Goal: Transaction & Acquisition: Purchase product/service

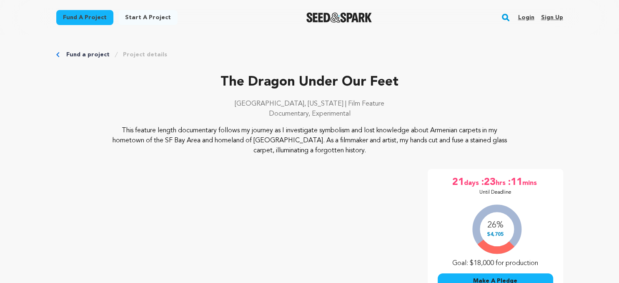
scroll to position [44, 0]
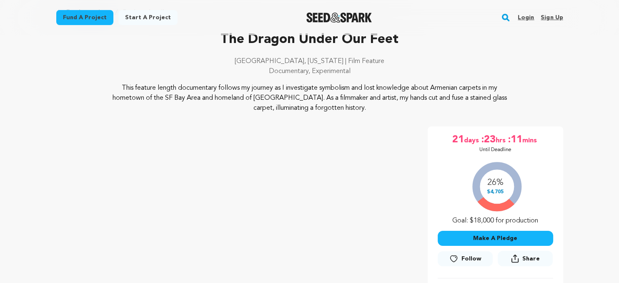
click at [484, 238] on button "Make A Pledge" at bounding box center [495, 238] width 115 height 15
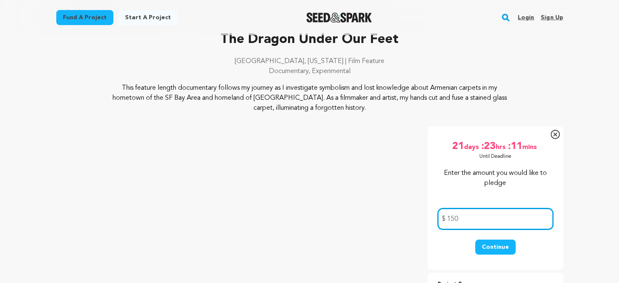
type input "150"
click at [488, 247] on button "Continue" at bounding box center [495, 246] width 40 height 15
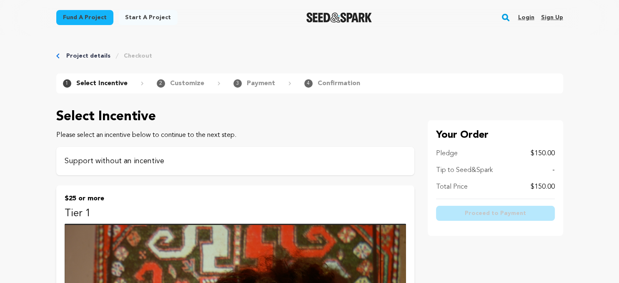
click at [160, 163] on p "Support without an incentive" at bounding box center [235, 161] width 341 height 12
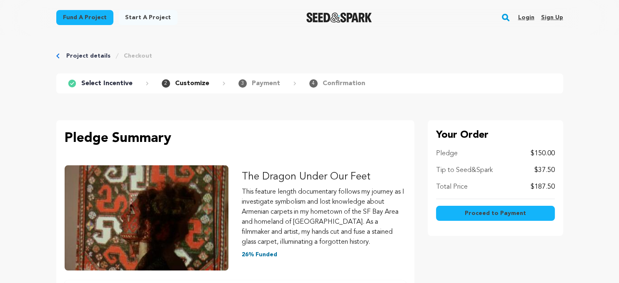
click at [474, 212] on span "Proceed to Payment" at bounding box center [495, 213] width 61 height 8
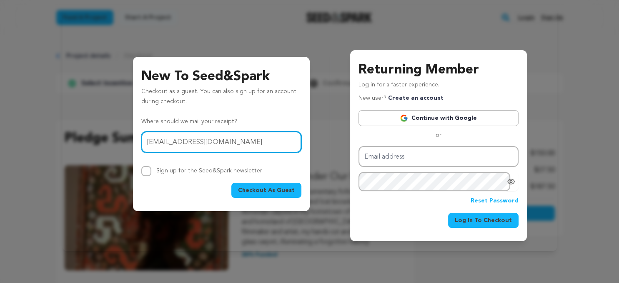
type input "ardemistajirian@pacbell.net"
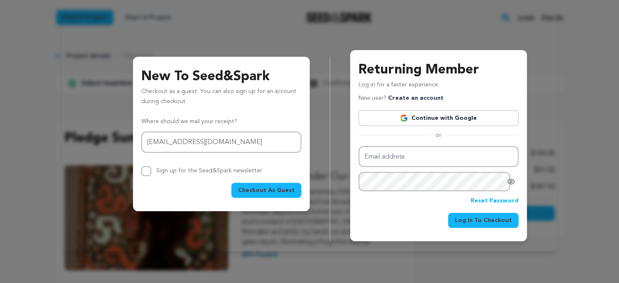
click at [249, 189] on span "Checkout As Guest" at bounding box center [266, 190] width 57 height 8
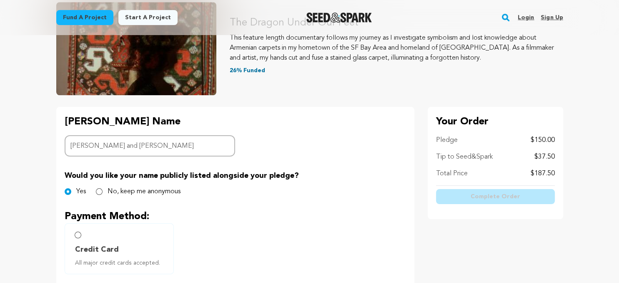
scroll to position [132, 0]
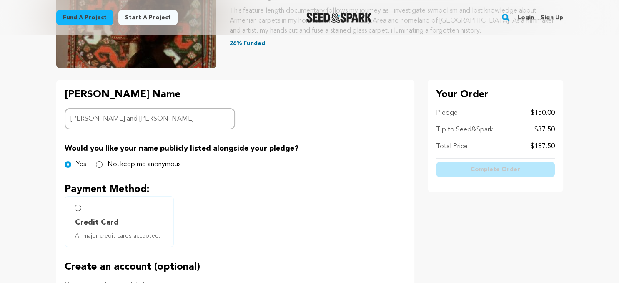
type input "Frederick and Ardemis Tajirian"
click at [77, 208] on input "Credit Card All major credit cards accepted." at bounding box center [78, 207] width 7 height 7
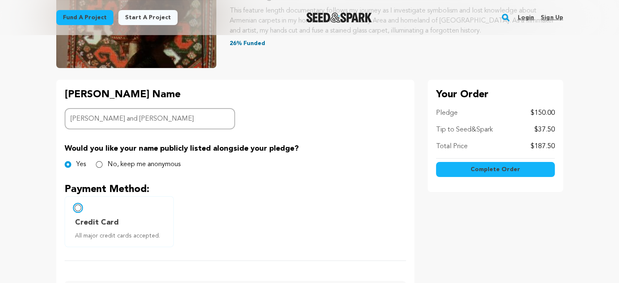
radio input "false"
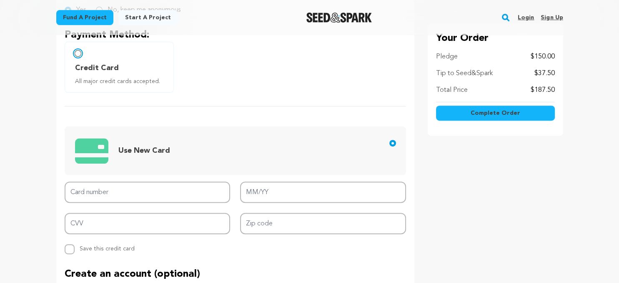
scroll to position [352, 0]
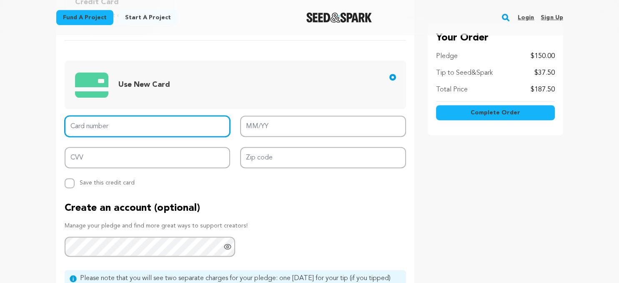
click at [119, 127] on input "Card number" at bounding box center [148, 125] width 166 height 21
type input "4400 6636 5014 6353"
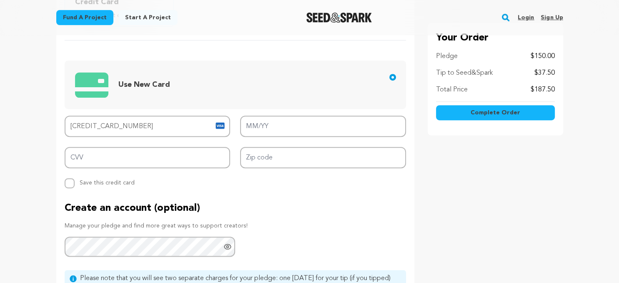
drag, startPoint x: 553, startPoint y: 72, endPoint x: 532, endPoint y: 73, distance: 21.7
click at [532, 73] on div "Tip to Seed&Spark $37.50" at bounding box center [495, 73] width 119 height 10
click at [509, 131] on div "Your Order Pledge $150.00 Tip to Seed&Spark $37.50 Total Price $187.50 Complete…" at bounding box center [495, 79] width 135 height 112
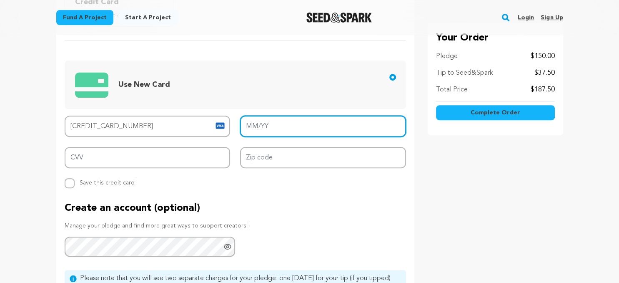
click at [273, 123] on input "MM/YY" at bounding box center [323, 125] width 166 height 21
type input "03/29"
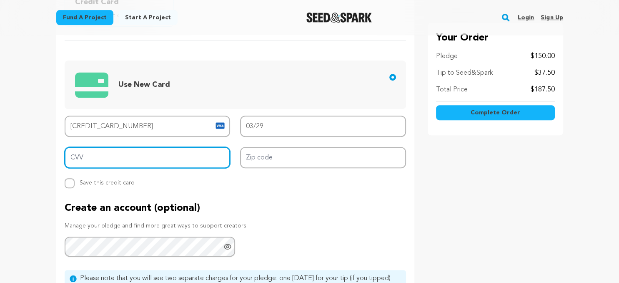
click at [85, 156] on input "CVV" at bounding box center [148, 157] width 166 height 21
type input "784"
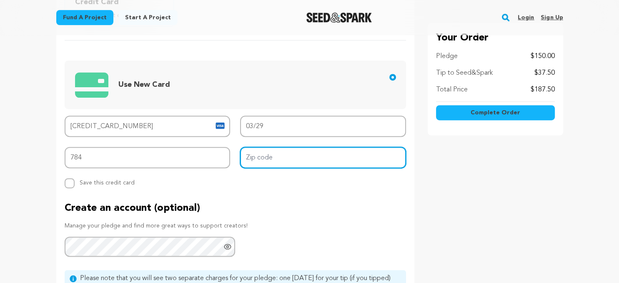
click at [273, 158] on input "Zip code" at bounding box center [323, 157] width 166 height 21
type input "94611"
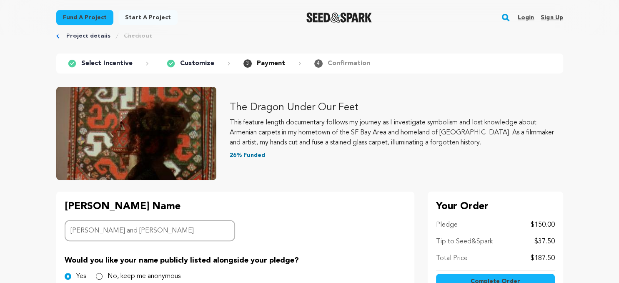
scroll to position [0, 0]
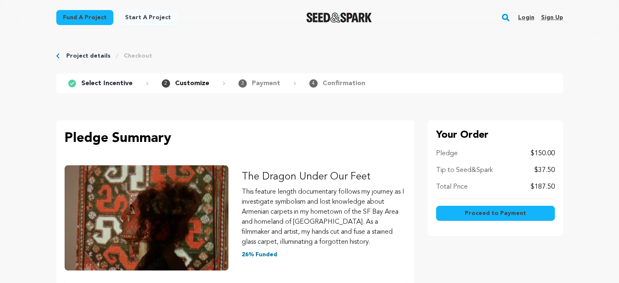
click at [554, 154] on p "$150.00" at bounding box center [543, 153] width 24 height 10
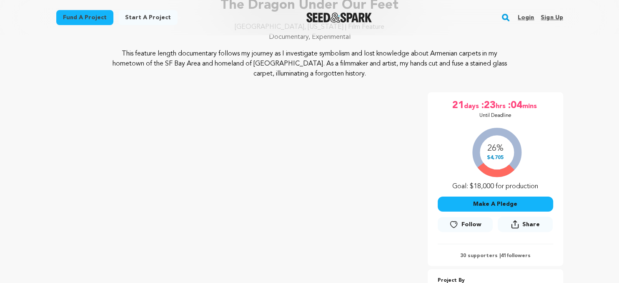
scroll to position [132, 0]
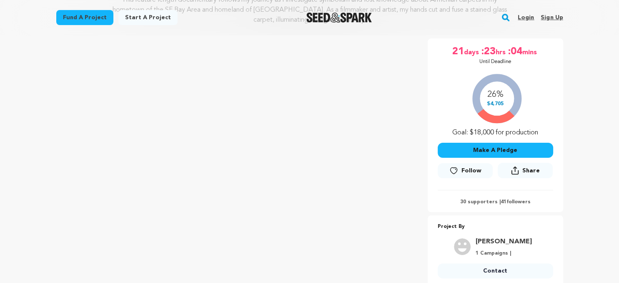
click at [484, 149] on button "Make A Pledge" at bounding box center [495, 150] width 115 height 15
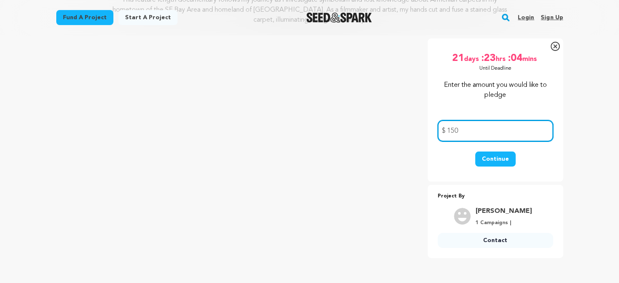
type input "150"
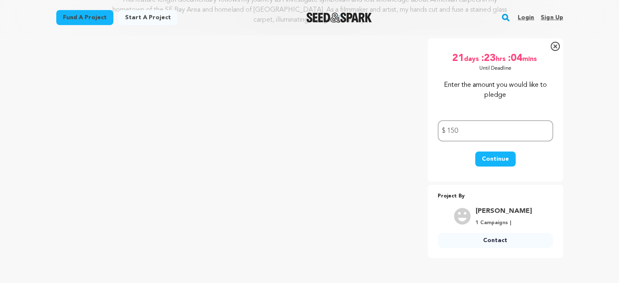
click at [490, 158] on button "Continue" at bounding box center [495, 158] width 40 height 15
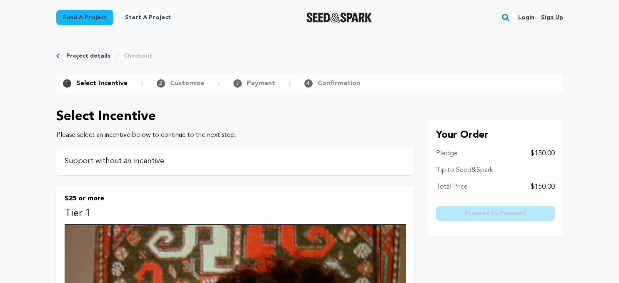
click at [160, 163] on p "Support without an incentive" at bounding box center [235, 161] width 341 height 12
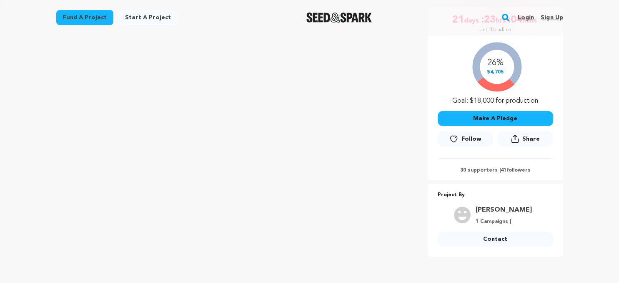
scroll to position [163, 0]
click at [494, 116] on button "Make A Pledge" at bounding box center [495, 118] width 115 height 15
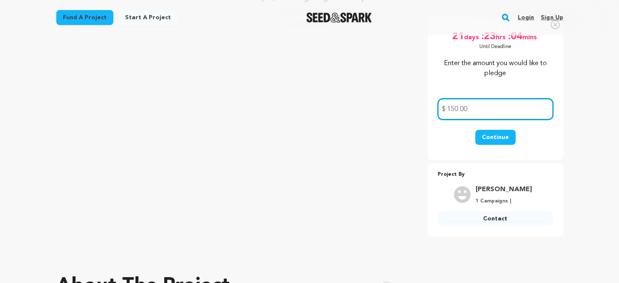
scroll to position [132, 0]
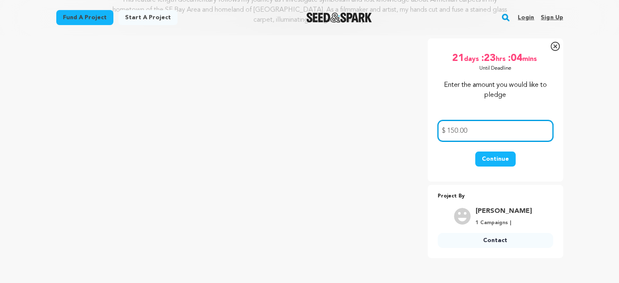
type input "150.00"
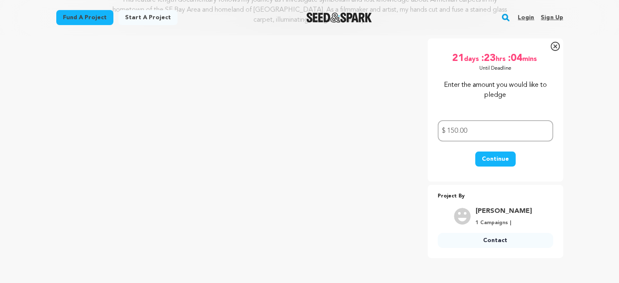
click at [493, 156] on button "Continue" at bounding box center [495, 158] width 40 height 15
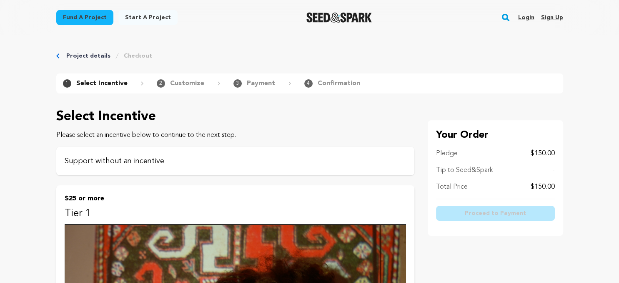
click at [141, 164] on p "Support without an incentive" at bounding box center [235, 161] width 341 height 12
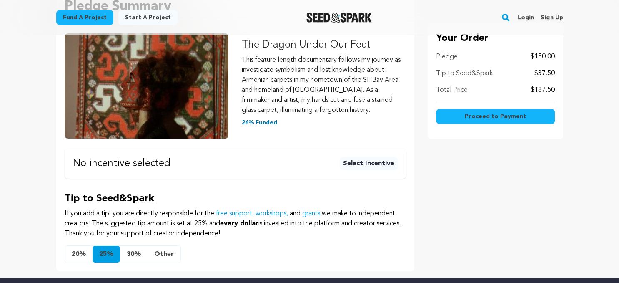
scroll to position [176, 0]
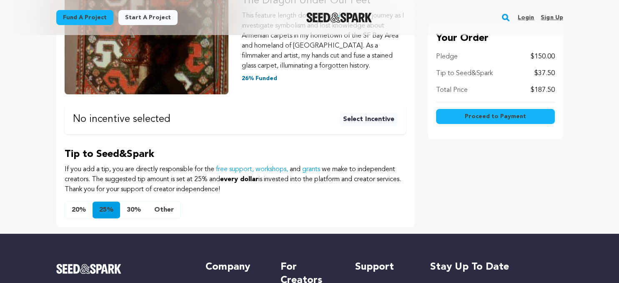
click at [163, 208] on button "Other" at bounding box center [164, 209] width 33 height 17
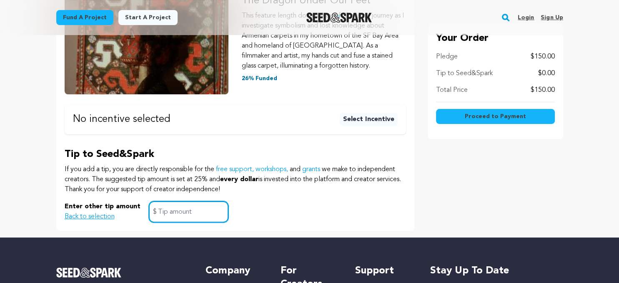
click at [172, 211] on input "text" at bounding box center [189, 211] width 80 height 21
type input "0.00"
click at [330, 211] on div "Enter other tip amount Back to selection 0.00 $" at bounding box center [235, 211] width 341 height 21
click at [460, 118] on button "Proceed to Payment" at bounding box center [495, 116] width 119 height 15
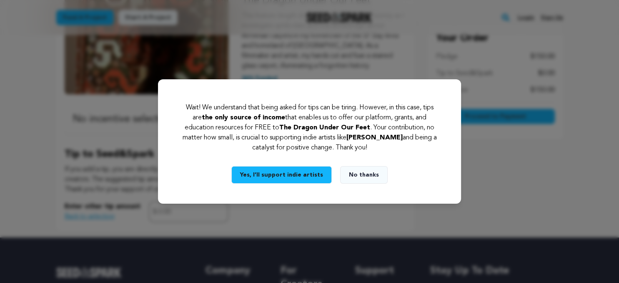
click at [354, 173] on button "No thanks" at bounding box center [364, 175] width 48 height 18
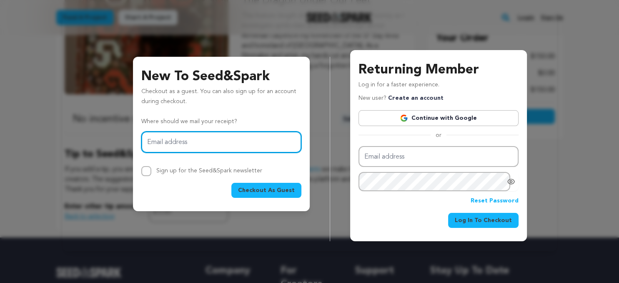
click at [152, 144] on input "Email address" at bounding box center [221, 141] width 160 height 21
type input "ardemistajirian@pacbell.net"
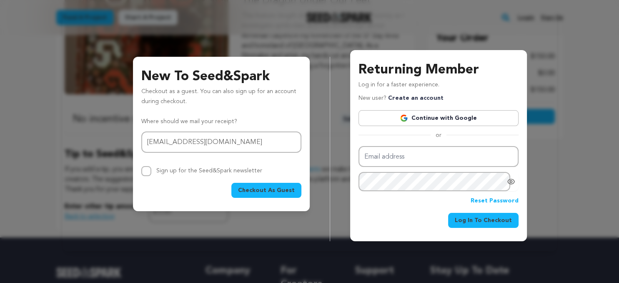
click at [269, 191] on span "Checkout As Guest" at bounding box center [266, 190] width 57 height 8
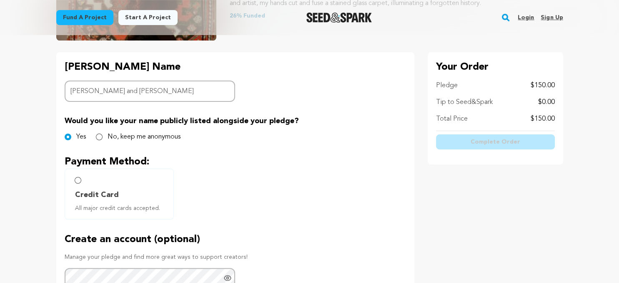
scroll to position [176, 0]
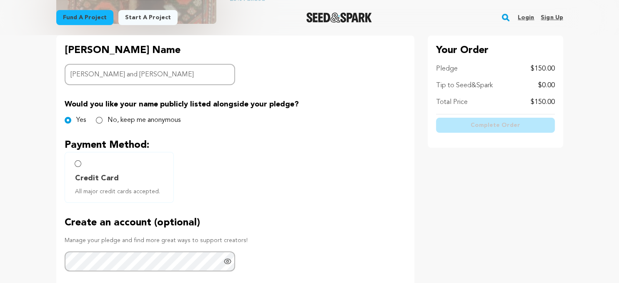
type input "[PERSON_NAME] and [PERSON_NAME]"
click at [78, 162] on input "Credit Card All major credit cards accepted." at bounding box center [78, 163] width 7 height 7
radio input "false"
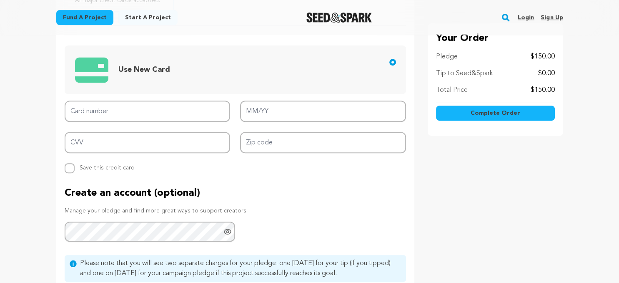
scroll to position [352, 0]
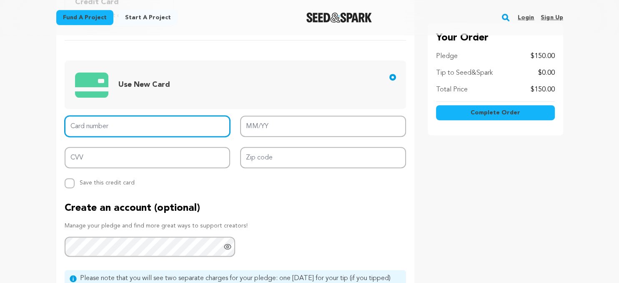
click at [91, 128] on input "Card number" at bounding box center [148, 125] width 166 height 21
type input "[CREDIT_CARD_NUMBER]"
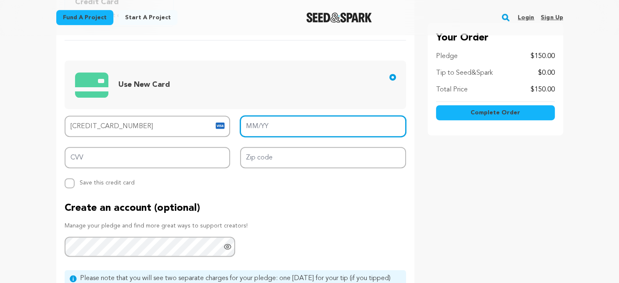
click at [268, 117] on input "MM/YY" at bounding box center [323, 125] width 166 height 21
type input "03/29"
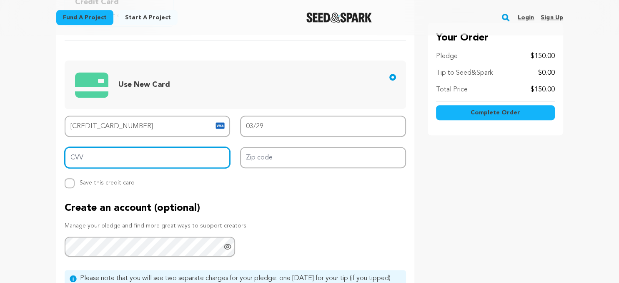
click at [196, 154] on input "CVV" at bounding box center [148, 157] width 166 height 21
type input "784"
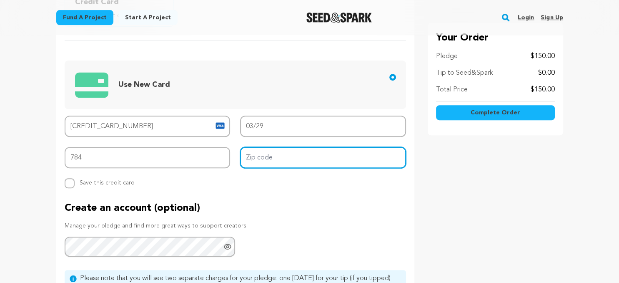
click at [355, 156] on input "Zip code" at bounding box center [323, 157] width 166 height 21
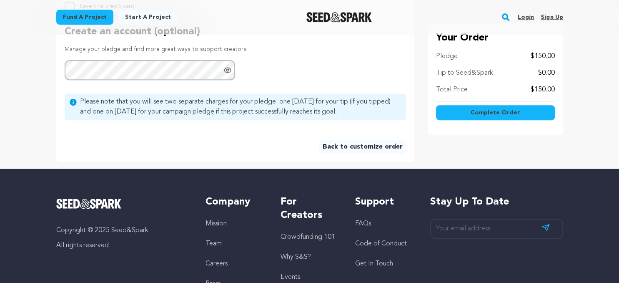
scroll to position [528, 0]
type input "94611"
click at [472, 114] on button "Complete Order" at bounding box center [495, 112] width 119 height 15
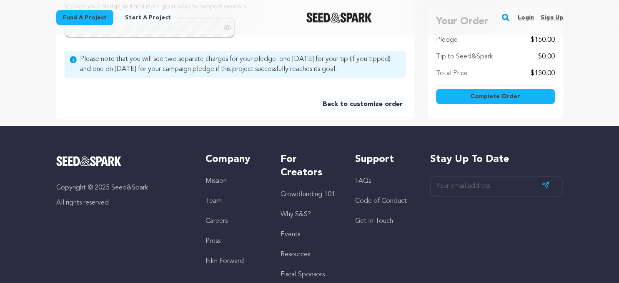
scroll to position [487, 0]
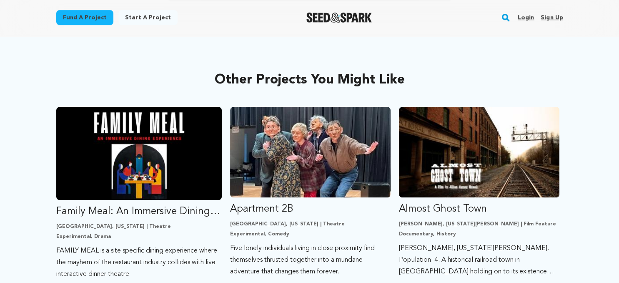
scroll to position [440, 0]
